Goal: Task Accomplishment & Management: Manage account settings

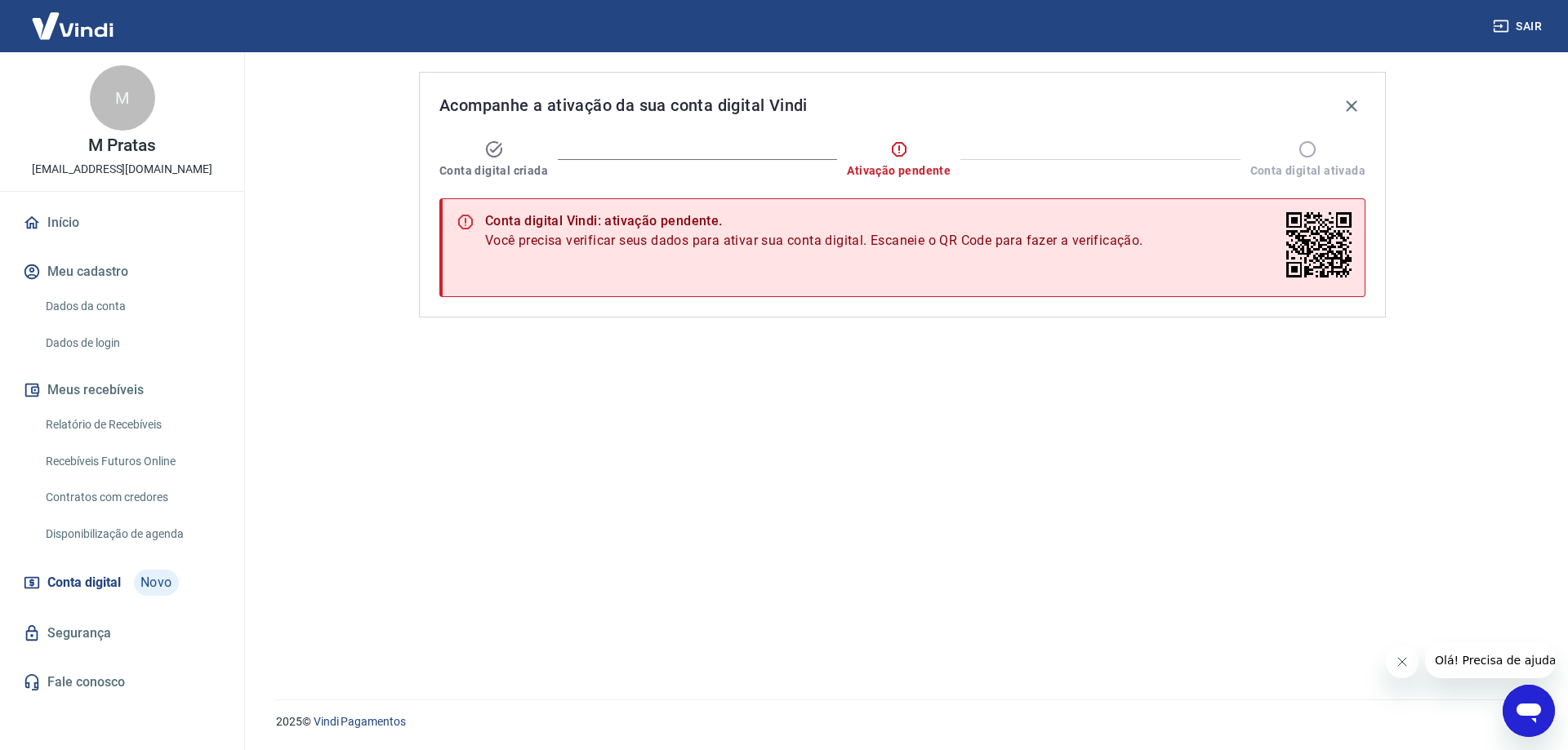
click at [137, 304] on link "Dados da conta" at bounding box center [131, 306] width 185 height 33
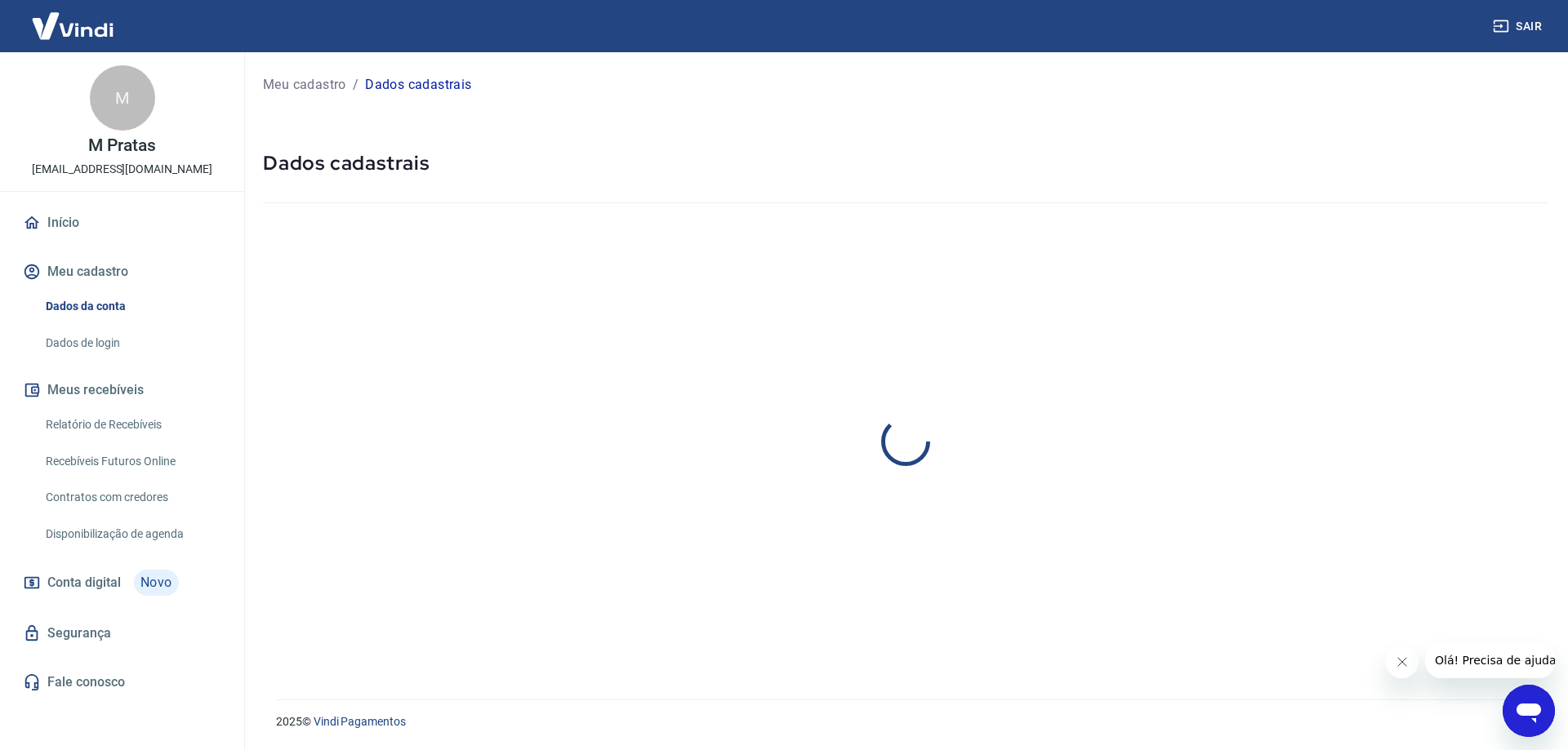
select select "RJ"
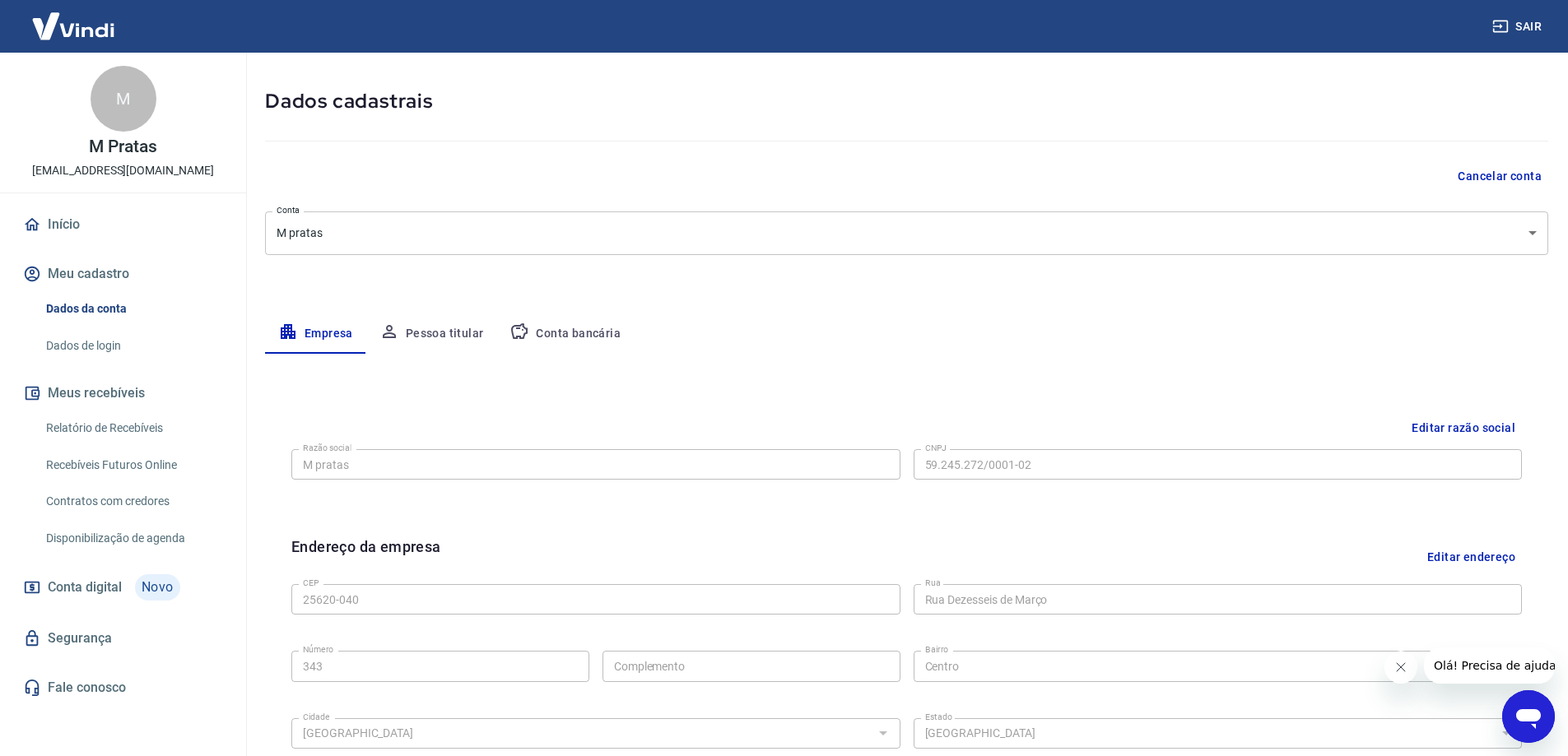
scroll to position [329, 0]
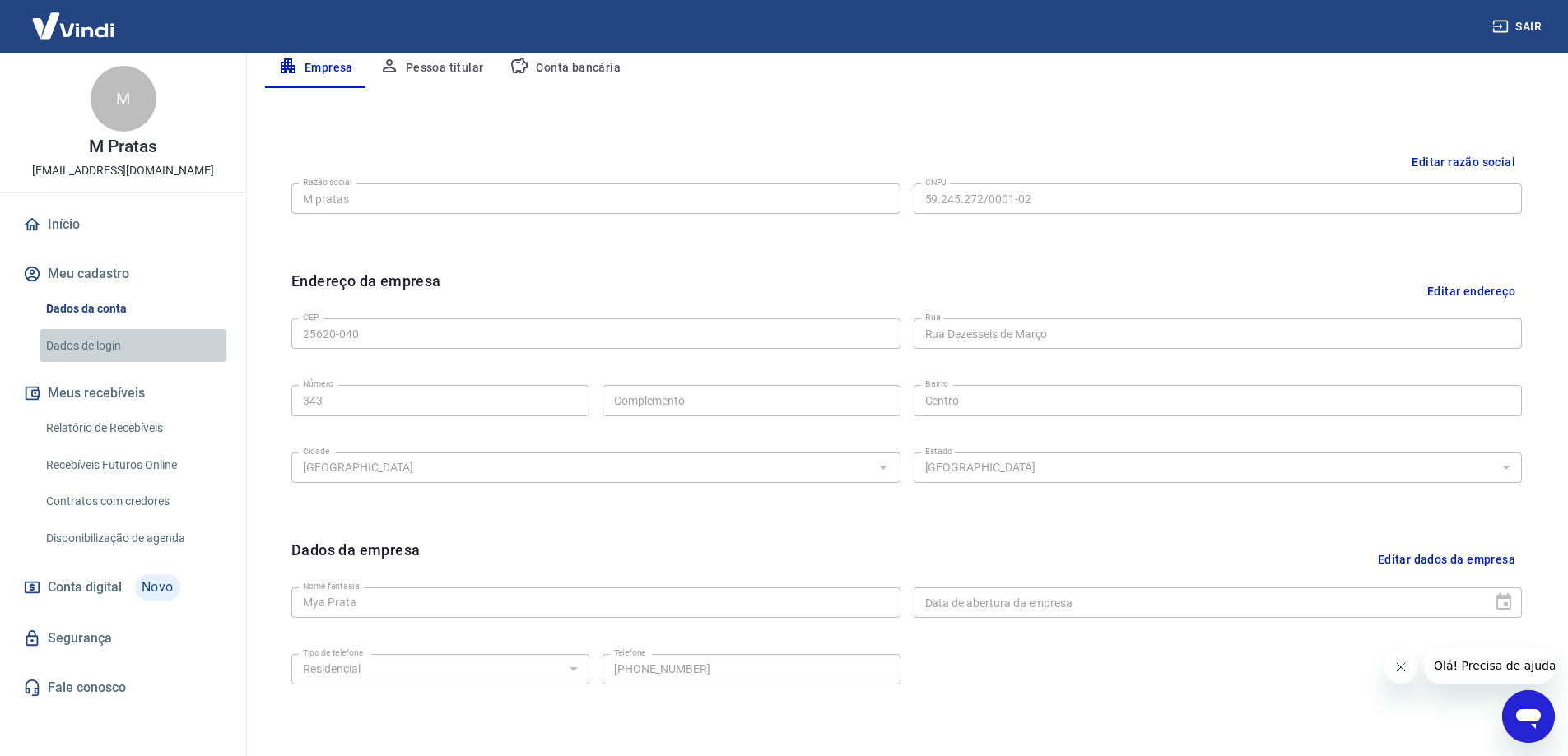
click at [130, 343] on link "Dados de login" at bounding box center [132, 346] width 186 height 34
